Goal: Task Accomplishment & Management: Complete application form

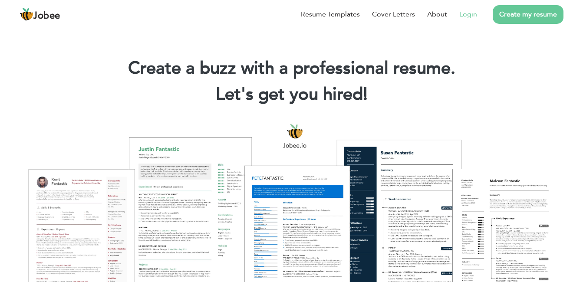
click at [474, 13] on link "Login" at bounding box center [468, 14] width 18 height 10
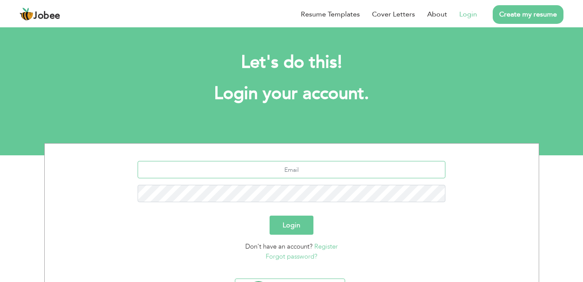
click at [305, 168] on input "text" at bounding box center [292, 169] width 308 height 17
paste input "[EMAIL_ADDRESS][DOMAIN_NAME]"
type input "[EMAIL_ADDRESS][DOMAIN_NAME]"
click at [270, 216] on button "Login" at bounding box center [292, 225] width 44 height 19
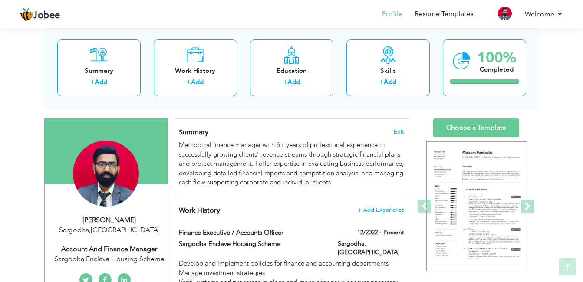
scroll to position [61, 0]
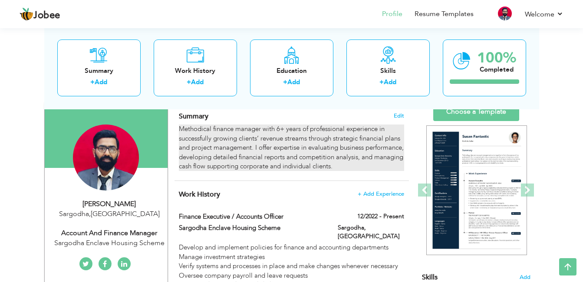
click at [374, 140] on div "Methodical finance manager with 6+ years of professional experience in successf…" at bounding box center [291, 148] width 225 height 46
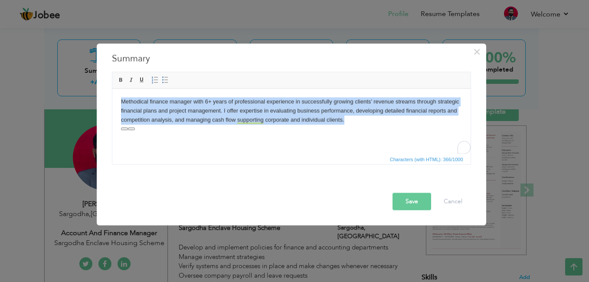
paste body "To enrich screen reader interactions, please activate Accessibility in Grammarl…"
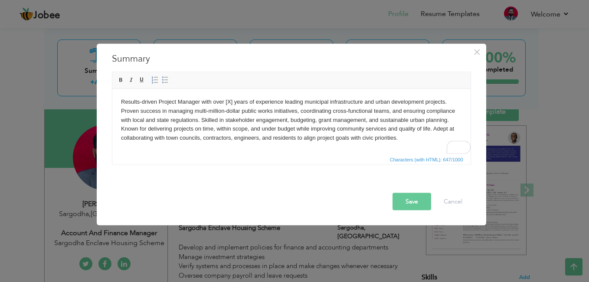
click at [232, 105] on body "Results-driven Project Manager with over [X] years of experience leading munici…" at bounding box center [291, 119] width 341 height 45
click at [415, 199] on button "Save" at bounding box center [412, 201] width 39 height 17
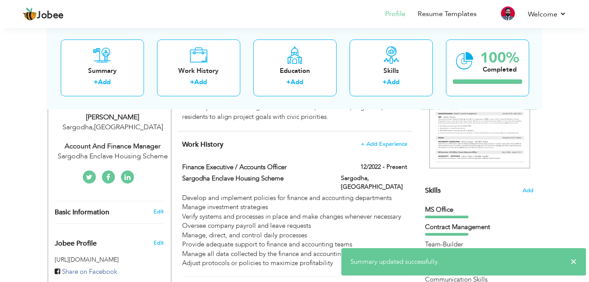
scroll to position [148, 0]
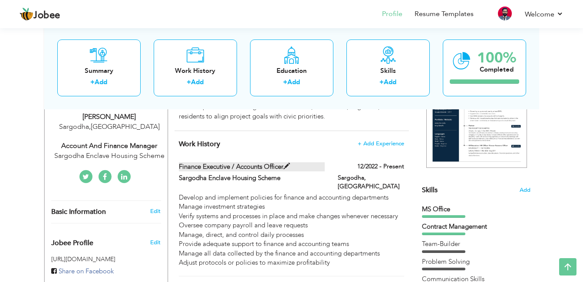
click at [286, 167] on span at bounding box center [286, 166] width 7 height 7
type input "Finance Executive / Accounts Officer"
type input "Sargodha Enclave Housing Scheme"
type input "12/2022"
type input "[GEOGRAPHIC_DATA]"
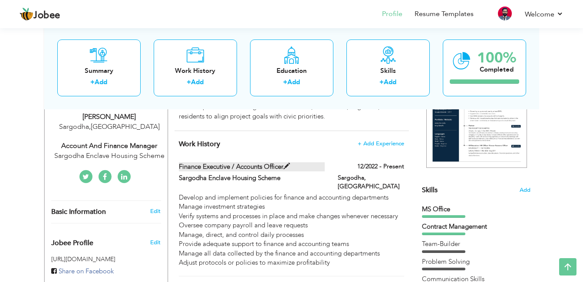
type input "Sargodha"
checkbox input "true"
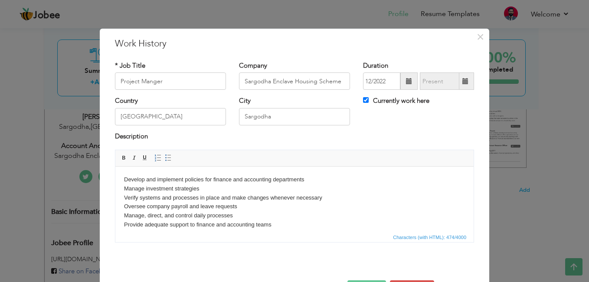
click at [262, 66] on label "Company" at bounding box center [253, 65] width 28 height 9
click at [194, 84] on input "Project Manger" at bounding box center [170, 80] width 111 height 17
type input "P"
type input "Finance Manager / Project Manger"
click at [120, 176] on html "Develop and implement policies for finance and accounting departments Manage in…" at bounding box center [294, 211] width 359 height 89
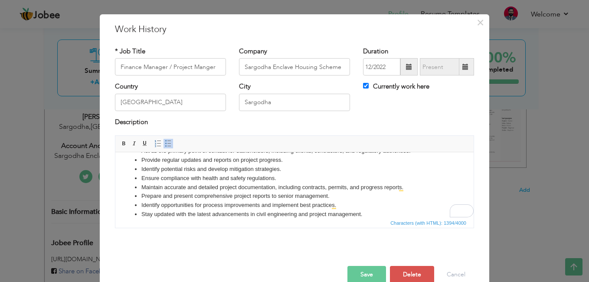
scroll to position [31, 0]
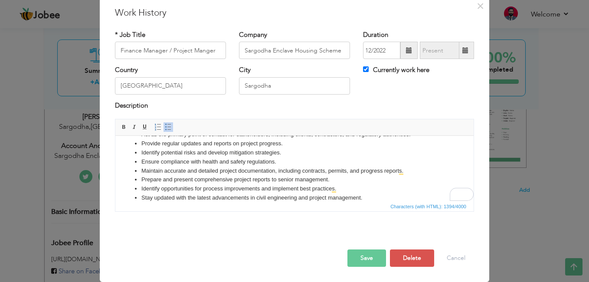
click at [371, 260] on button "Save" at bounding box center [367, 258] width 39 height 17
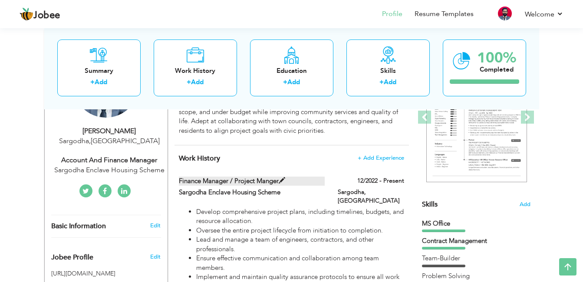
scroll to position [0, 0]
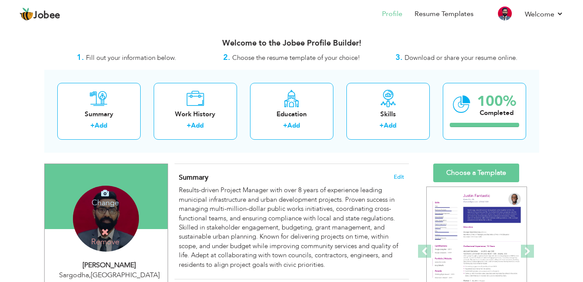
click at [110, 231] on h4 "Remove" at bounding box center [105, 237] width 62 height 19
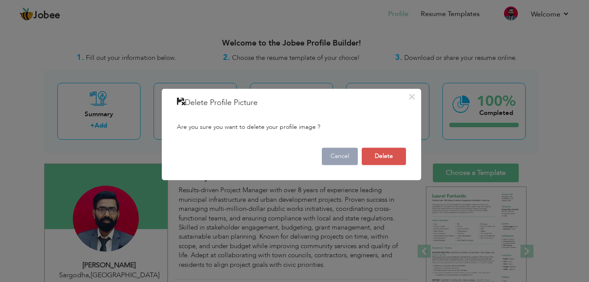
click at [348, 161] on button "Cancel" at bounding box center [340, 156] width 36 height 17
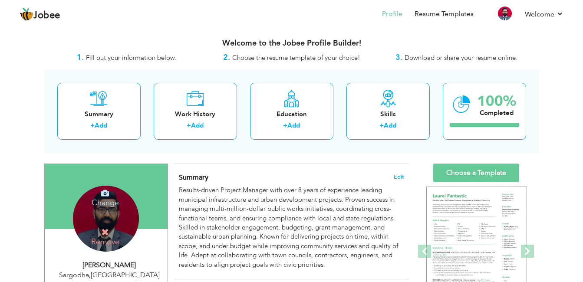
click at [103, 196] on icon at bounding box center [105, 193] width 8 height 8
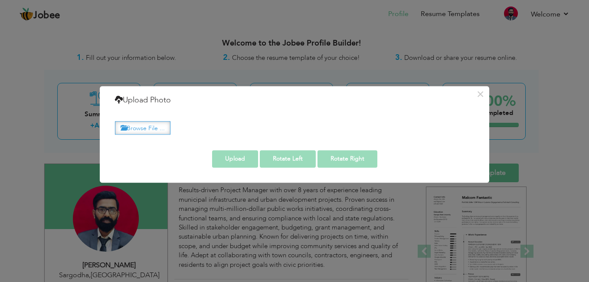
click at [154, 127] on label "Browse File ..." at bounding box center [143, 127] width 56 height 13
click at [0, 0] on input "Browse File ..." at bounding box center [0, 0] width 0 height 0
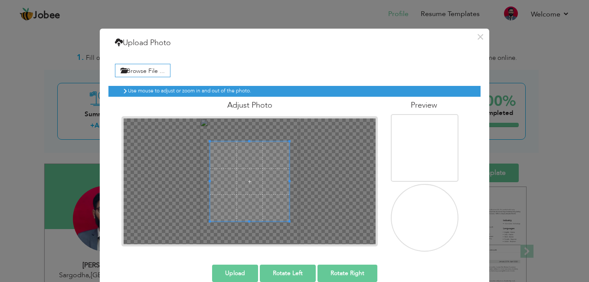
click at [259, 182] on span at bounding box center [249, 181] width 79 height 79
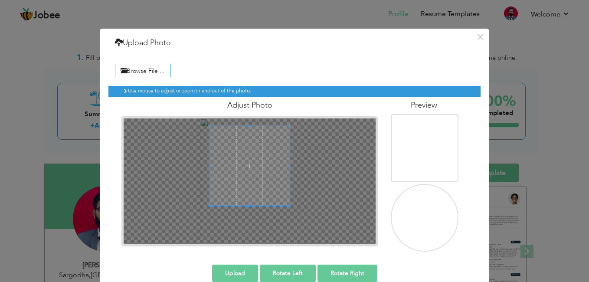
click at [259, 166] on span at bounding box center [249, 165] width 79 height 79
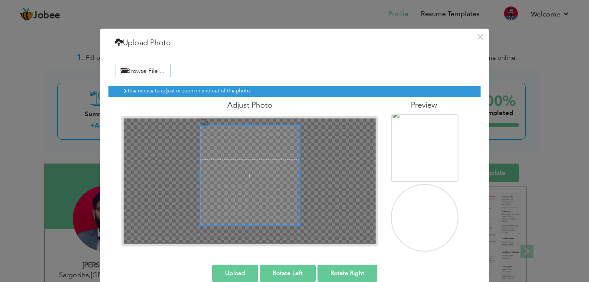
click at [321, 242] on div at bounding box center [250, 181] width 252 height 126
click at [273, 166] on span at bounding box center [249, 177] width 99 height 99
click at [234, 273] on button "Upload" at bounding box center [235, 273] width 46 height 17
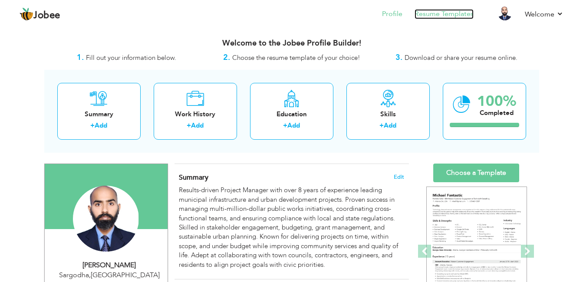
click at [444, 16] on link "Resume Templates" at bounding box center [444, 14] width 59 height 10
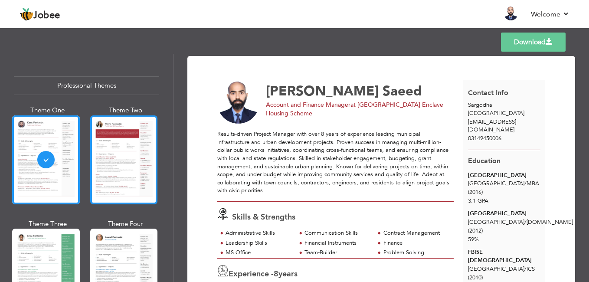
click at [100, 148] on div at bounding box center [124, 159] width 68 height 89
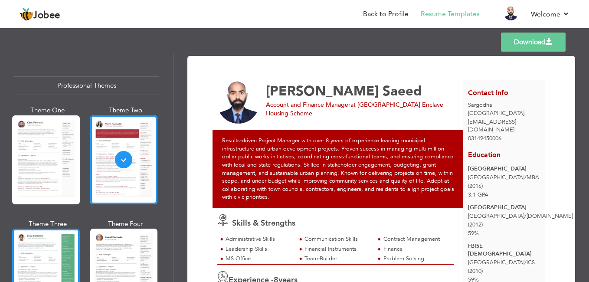
click at [28, 254] on div at bounding box center [46, 273] width 68 height 89
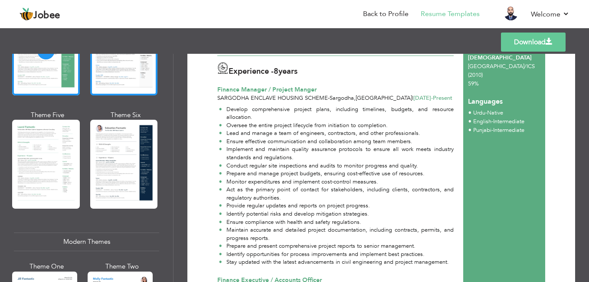
scroll to position [233, 0]
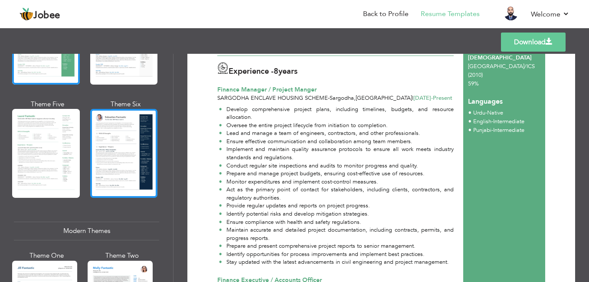
click at [110, 133] on div at bounding box center [124, 153] width 68 height 89
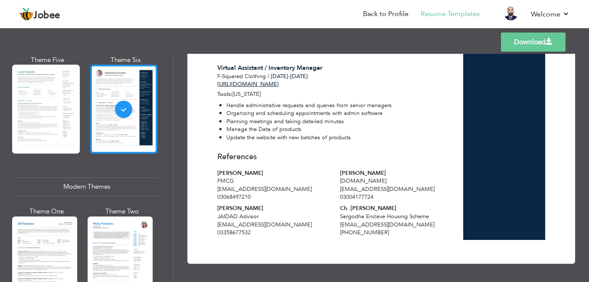
scroll to position [276, 0]
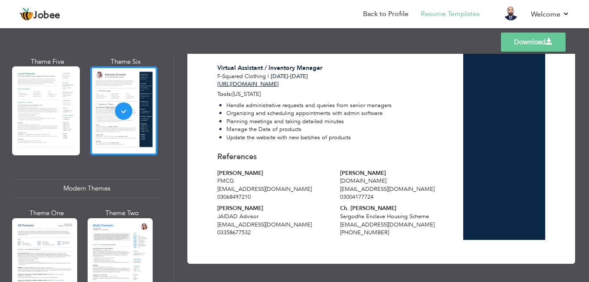
click at [527, 46] on link "Download" at bounding box center [533, 42] width 65 height 19
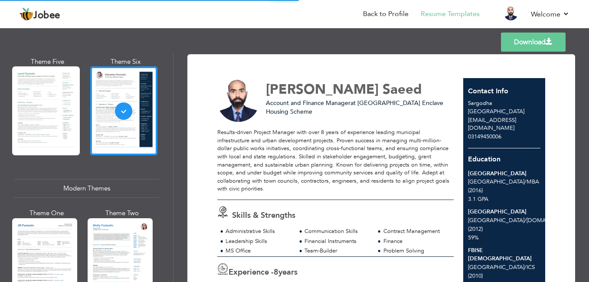
scroll to position [0, 0]
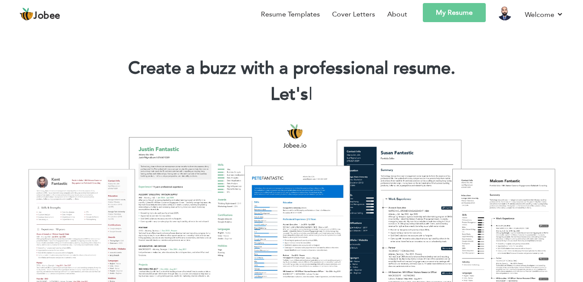
click at [461, 14] on link "My Resume" at bounding box center [454, 12] width 63 height 19
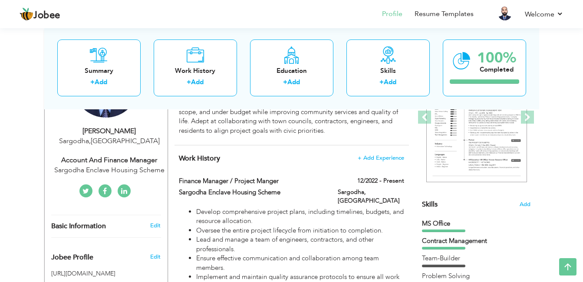
click at [137, 159] on div "Account and Finance Manager" at bounding box center [109, 160] width 116 height 10
type input "[PERSON_NAME]"
type input "Saeed"
type input "03149450006"
select select "number:166"
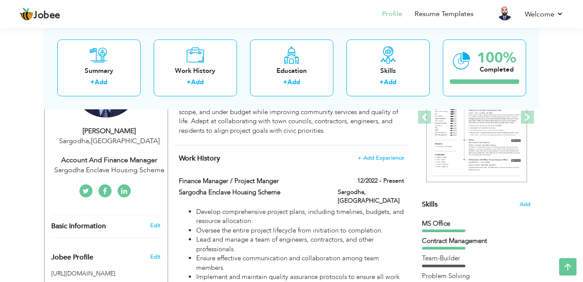
type input "Sargodha"
select select "number:10"
type input "Sargodha Enclave Housing Scheme"
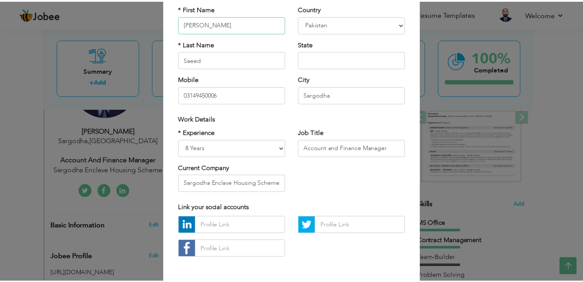
scroll to position [101, 0]
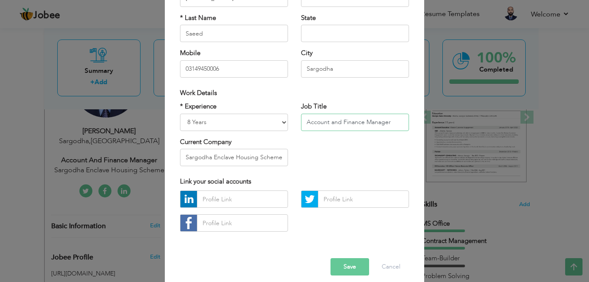
click at [394, 125] on input "Account and Finance Manager" at bounding box center [355, 122] width 108 height 17
type input "Project Manager / Finance Manager"
click at [348, 268] on button "Save" at bounding box center [350, 266] width 39 height 17
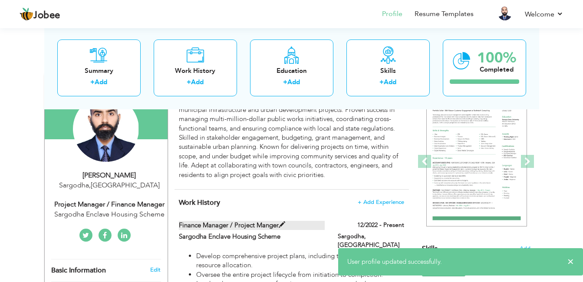
scroll to position [0, 0]
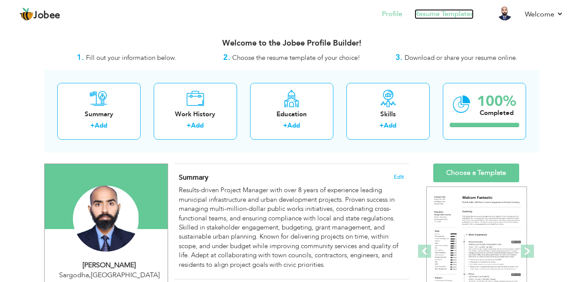
click at [439, 14] on link "Resume Templates" at bounding box center [444, 14] width 59 height 10
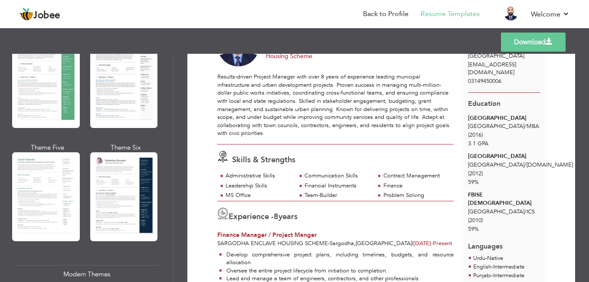
scroll to position [190, 0]
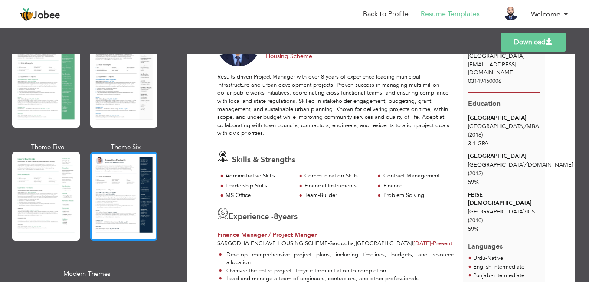
click at [121, 193] on div at bounding box center [124, 196] width 68 height 89
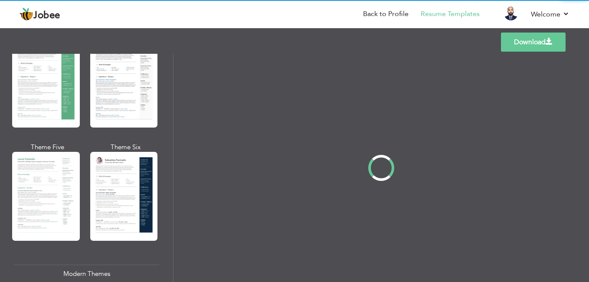
scroll to position [0, 0]
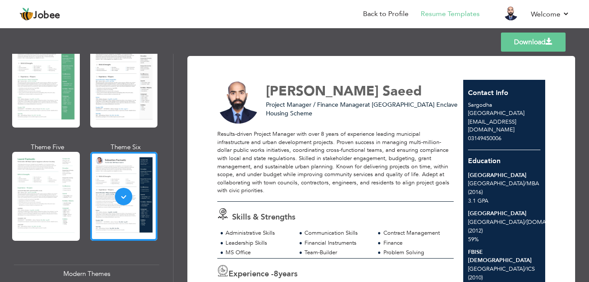
click at [244, 172] on div "Results-driven Project Manager with over 8 years of experience leading municipa…" at bounding box center [335, 162] width 237 height 65
click at [523, 48] on link "Download" at bounding box center [533, 42] width 65 height 19
